Goal: Navigation & Orientation: Find specific page/section

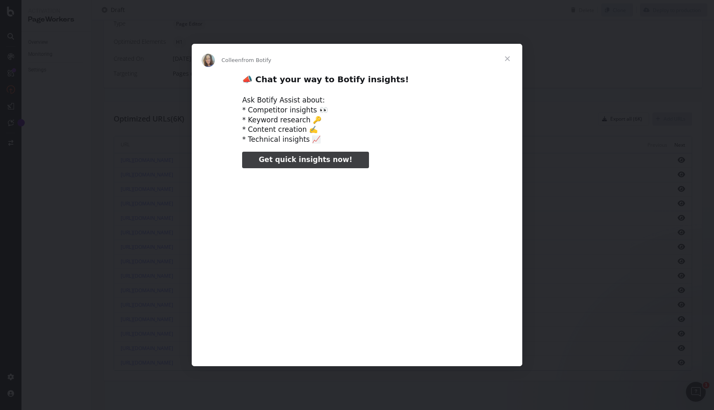
type input "105586"
click at [512, 59] on span "Close" at bounding box center [508, 59] width 30 height 30
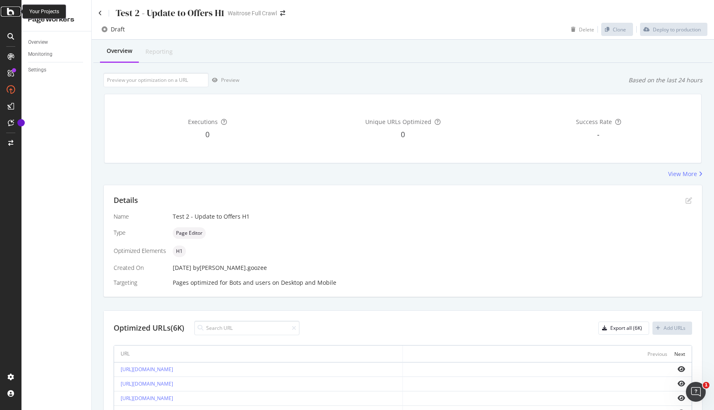
click at [10, 12] on icon at bounding box center [10, 12] width 7 height 10
